Goal: Transaction & Acquisition: Purchase product/service

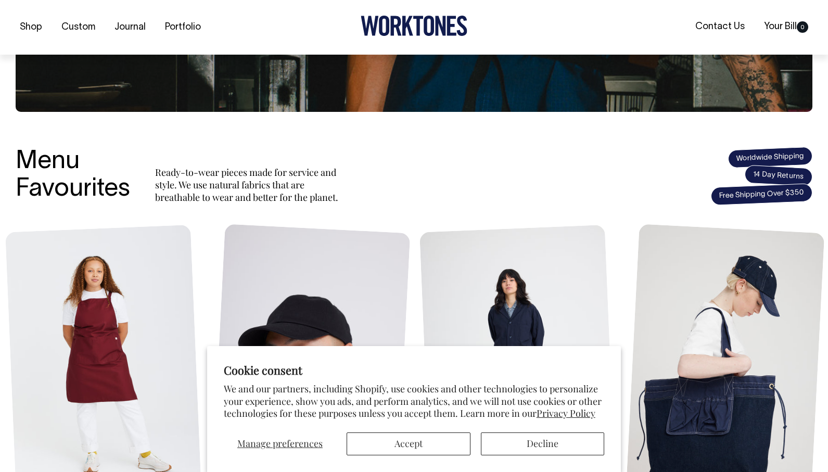
scroll to position [298, 0]
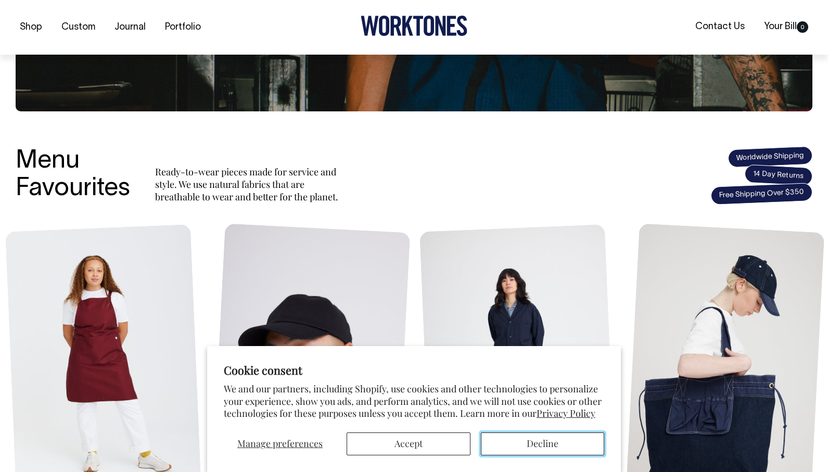
click at [532, 443] on button "Decline" at bounding box center [543, 443] width 124 height 23
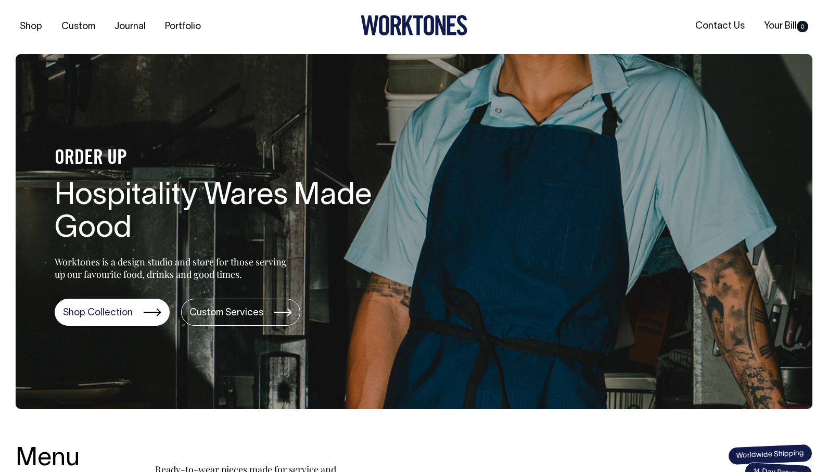
scroll to position [0, 0]
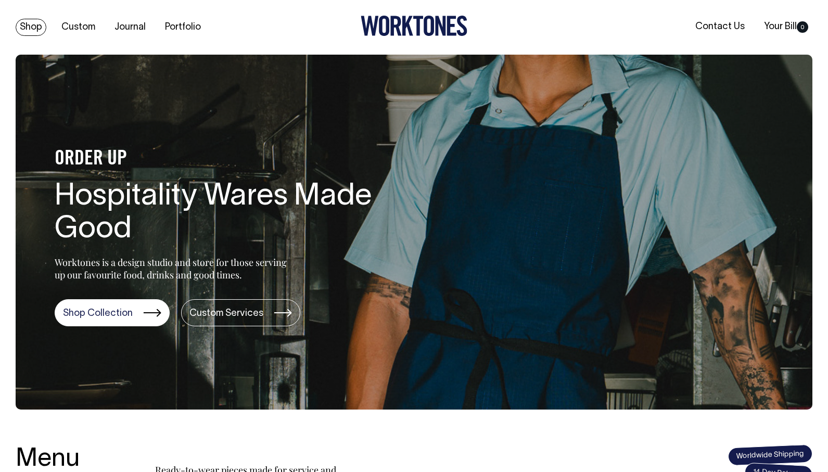
click at [33, 30] on link "Shop" at bounding box center [31, 27] width 31 height 17
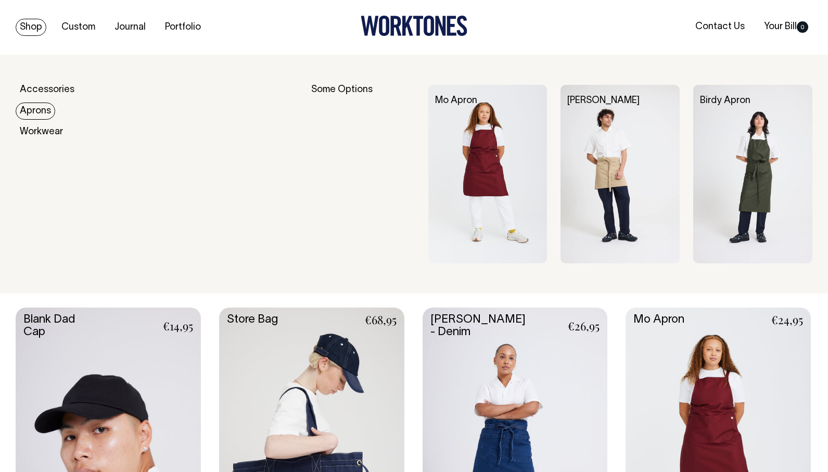
click at [35, 111] on link "Aprons" at bounding box center [36, 110] width 40 height 17
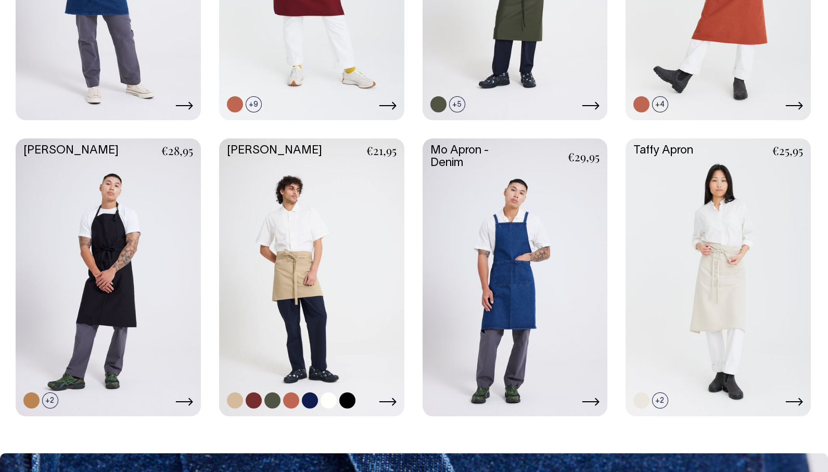
scroll to position [477, 0]
click at [290, 400] on link at bounding box center [291, 400] width 16 height 16
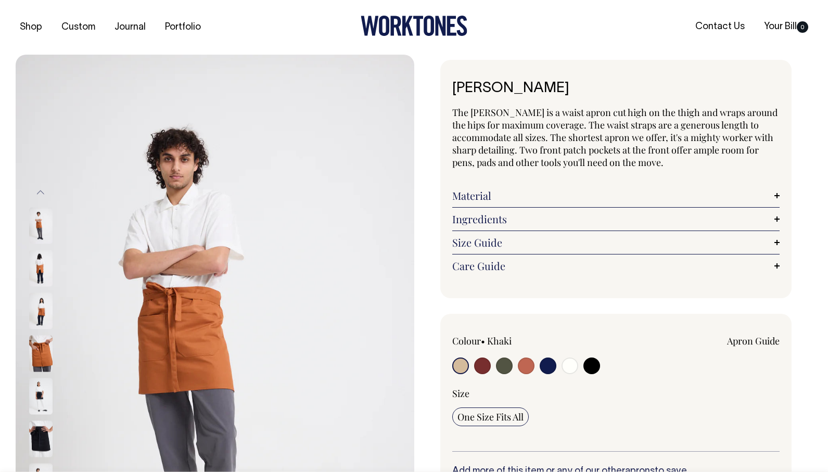
radio input "true"
select select "Rust"
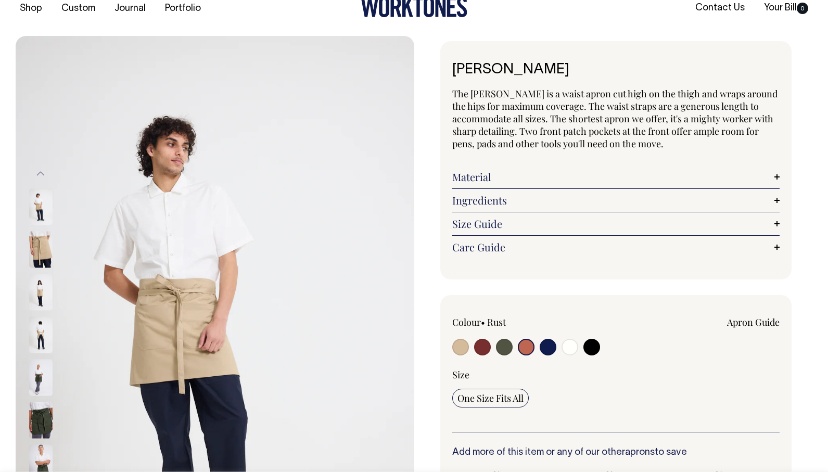
scroll to position [19, 0]
